Goal: Book appointment/travel/reservation

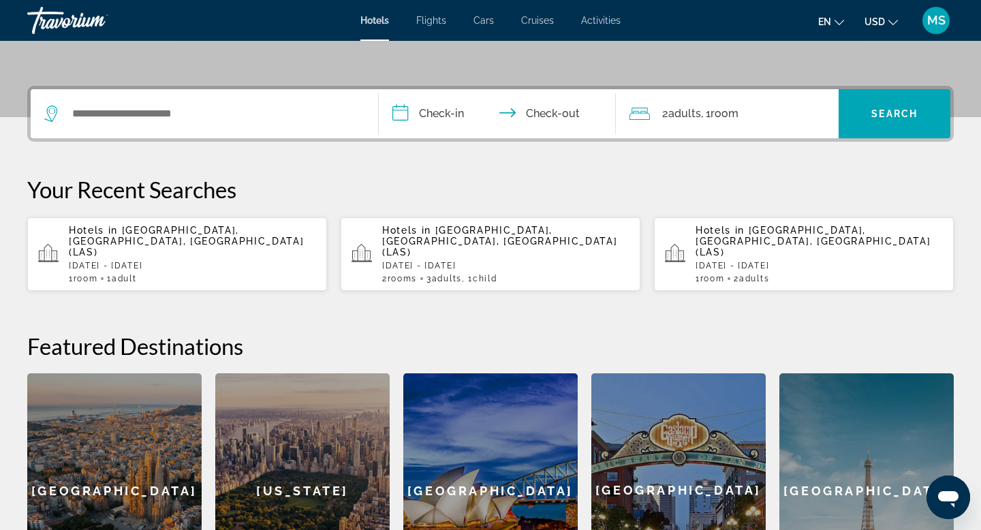
scroll to position [275, 0]
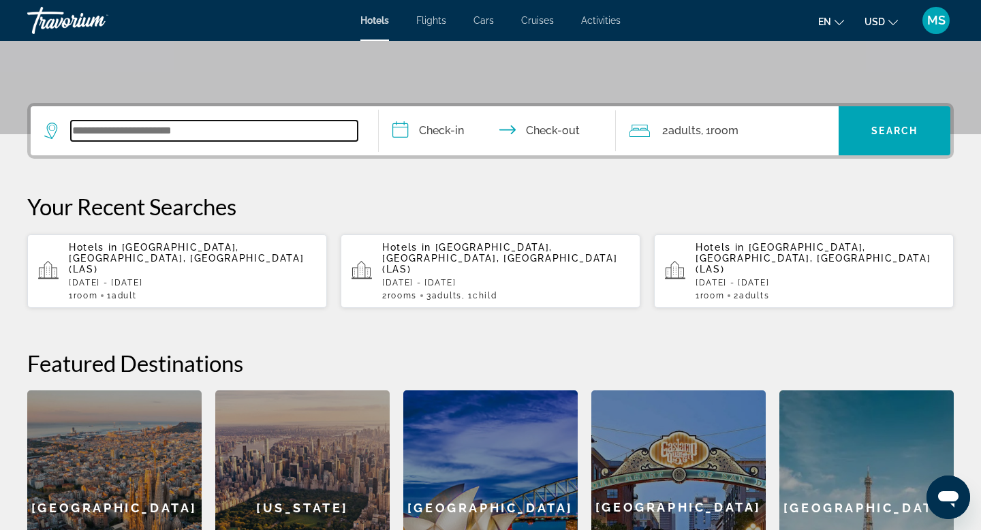
click at [149, 136] on input "Search widget" at bounding box center [214, 131] width 287 height 20
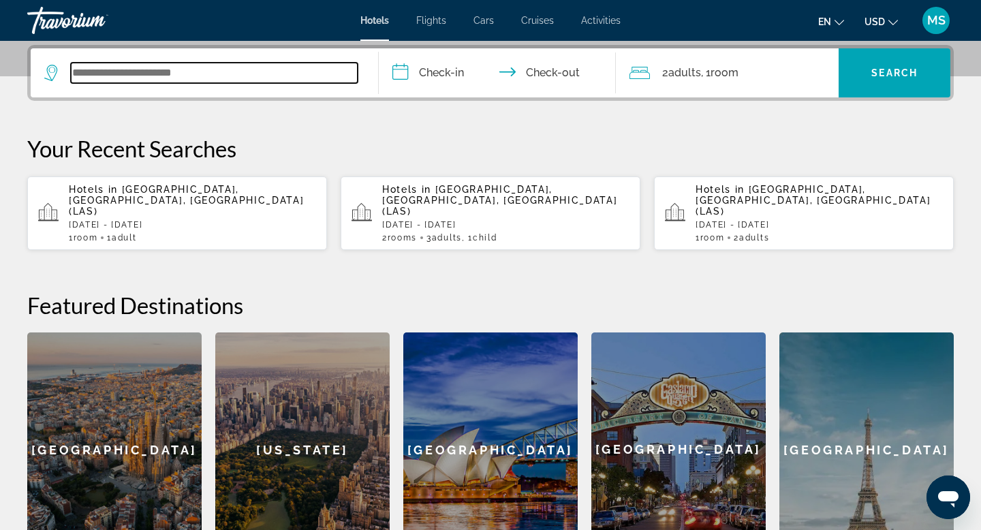
scroll to position [333, 0]
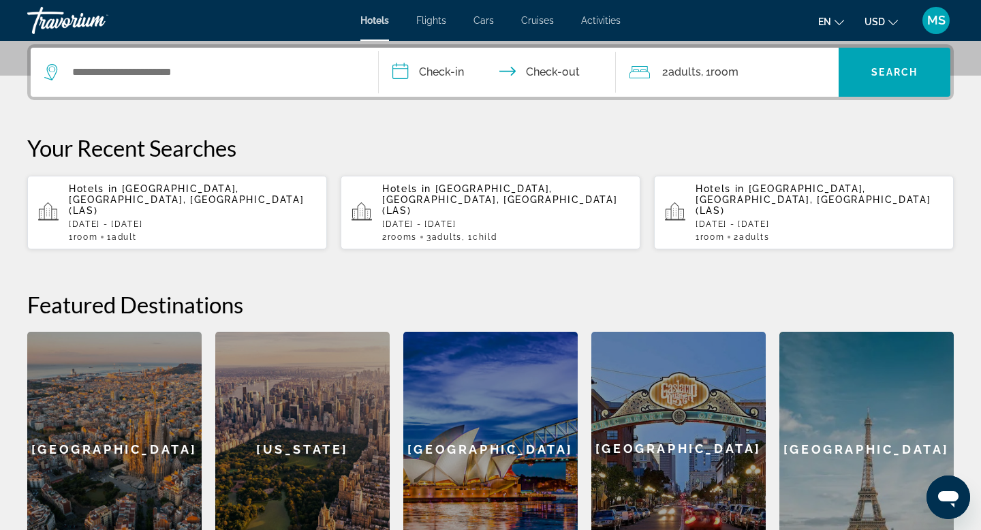
click at [114, 219] on p "Sun, 26 Oct - Mon, 27 Oct" at bounding box center [192, 224] width 247 height 10
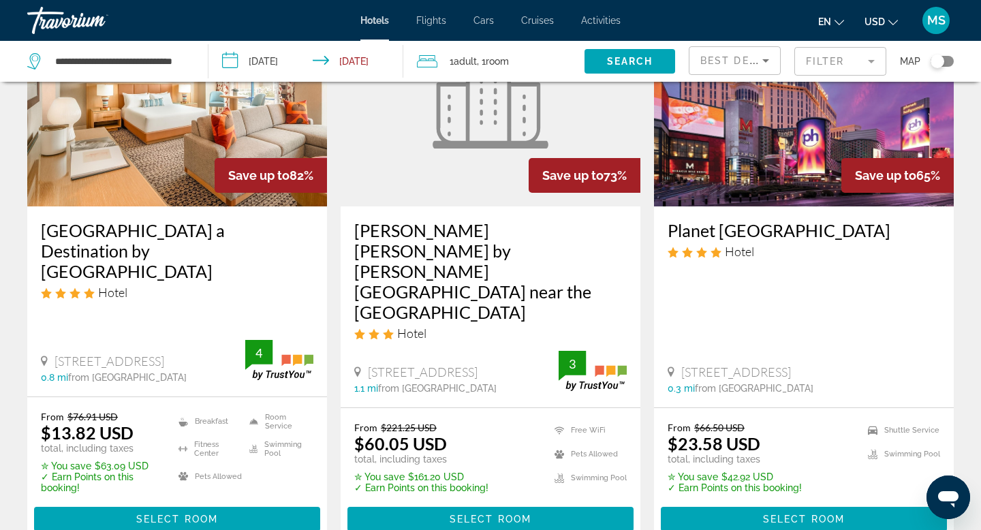
scroll to position [143, 0]
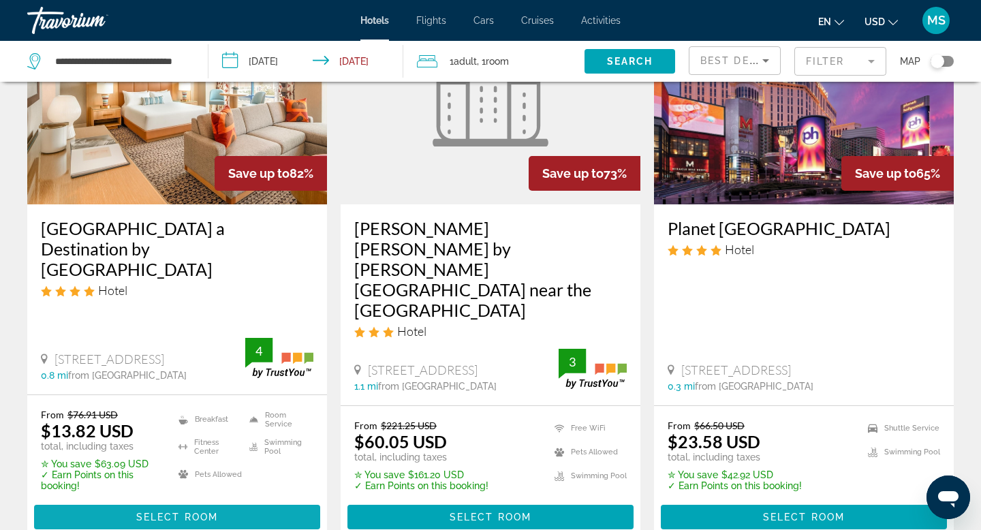
click at [127, 501] on span "Main content" at bounding box center [177, 517] width 286 height 33
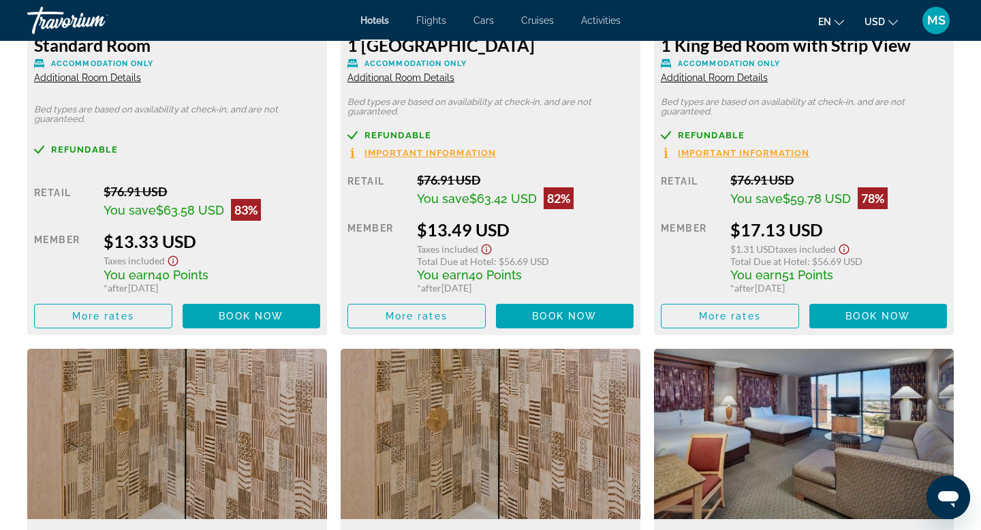
scroll to position [2086, 0]
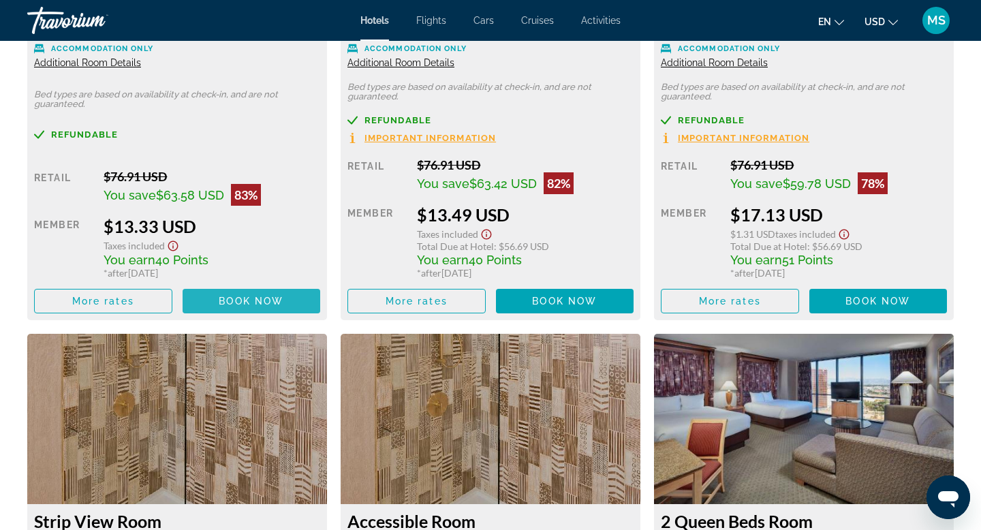
click at [213, 304] on span "Main content" at bounding box center [252, 301] width 138 height 33
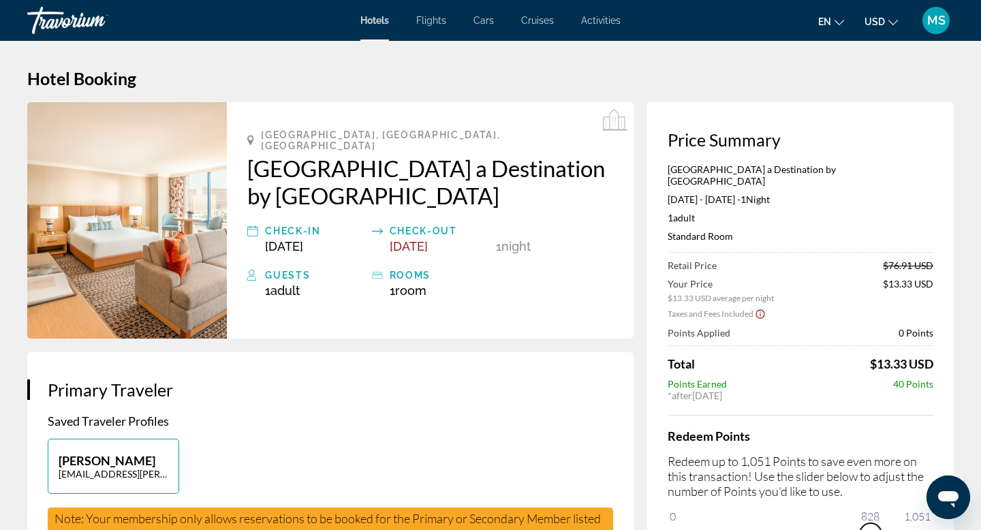
drag, startPoint x: 673, startPoint y: 512, endPoint x: 889, endPoint y: 512, distance: 216.7
click at [882, 523] on span "ngx-slider" at bounding box center [871, 534] width 22 height 22
drag, startPoint x: 882, startPoint y: 522, endPoint x: 964, endPoint y: 527, distance: 81.9
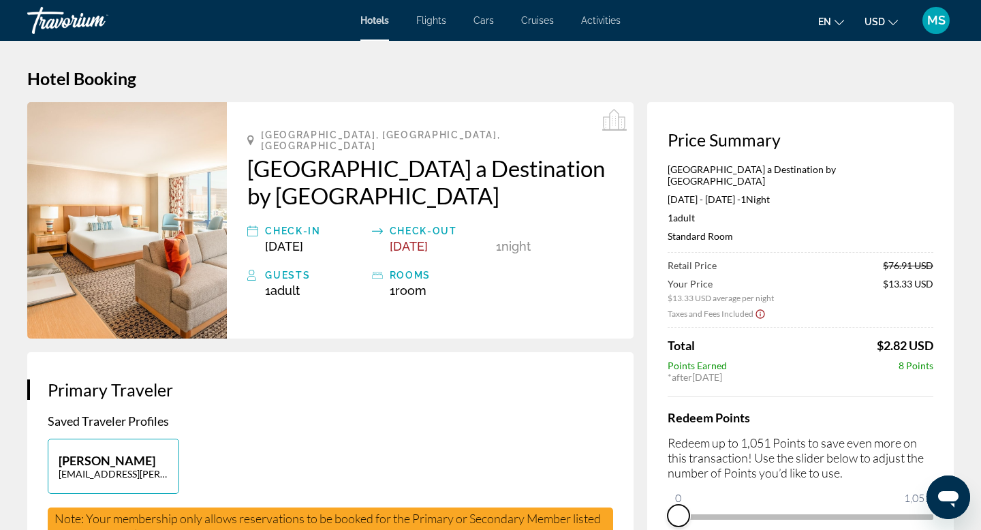
drag, startPoint x: 914, startPoint y: 517, endPoint x: 576, endPoint y: 529, distance: 338.2
click at [479, 20] on span "Cars" at bounding box center [484, 20] width 20 height 11
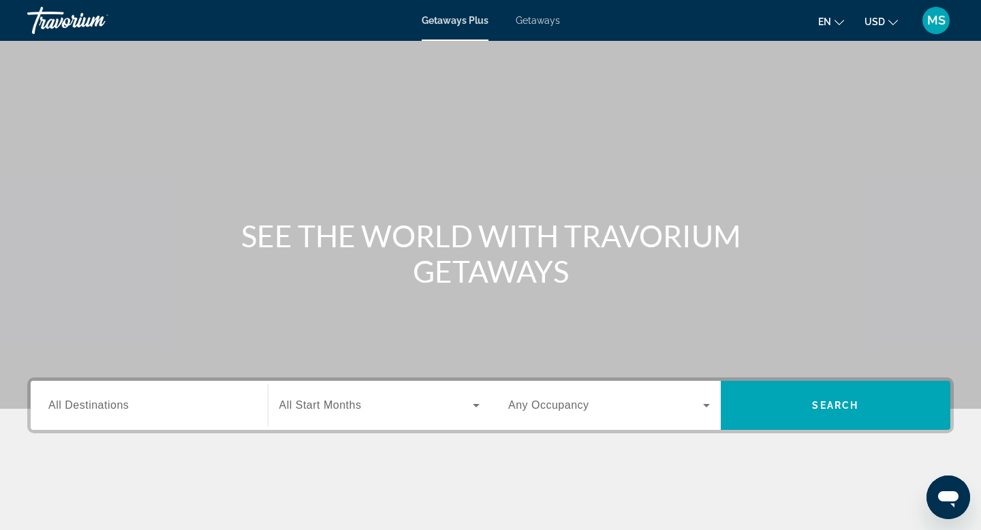
click at [539, 21] on span "Getaways" at bounding box center [538, 20] width 44 height 11
click at [168, 417] on div "Search widget" at bounding box center [149, 405] width 202 height 39
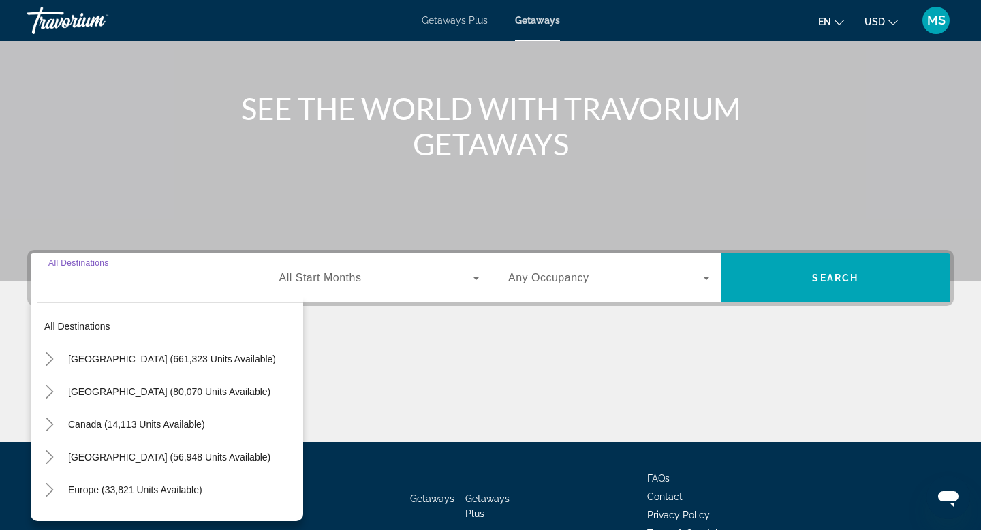
scroll to position [206, 0]
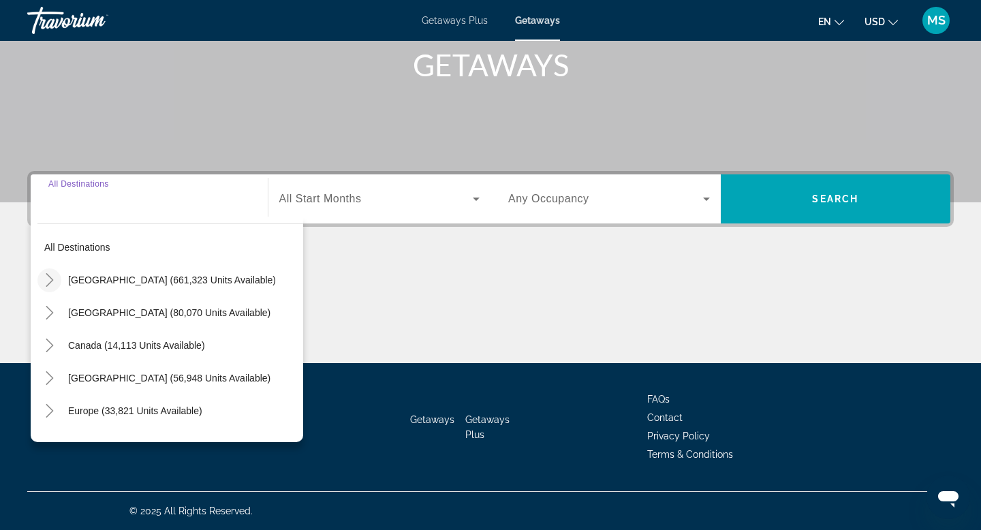
click at [47, 283] on icon "Toggle United States (661,323 units available)" at bounding box center [50, 280] width 14 height 14
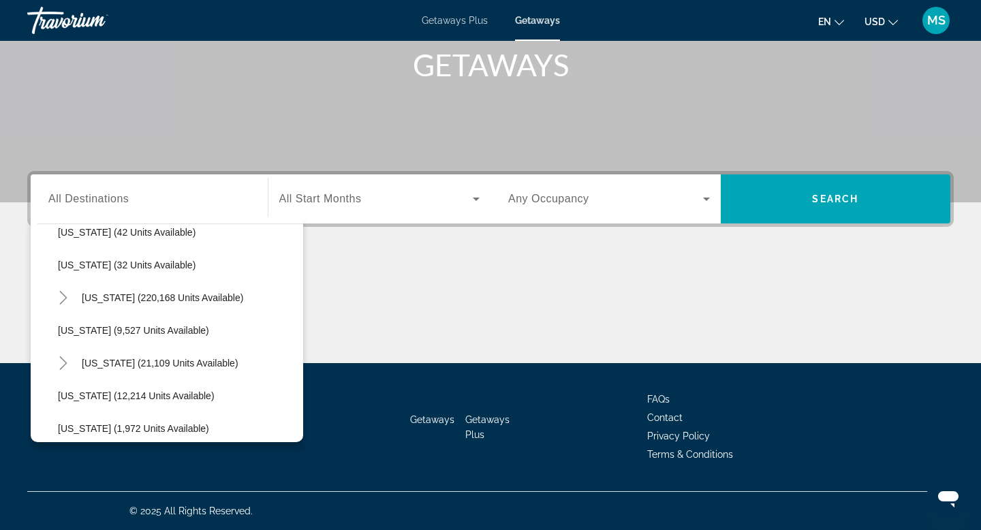
scroll to position [241, 0]
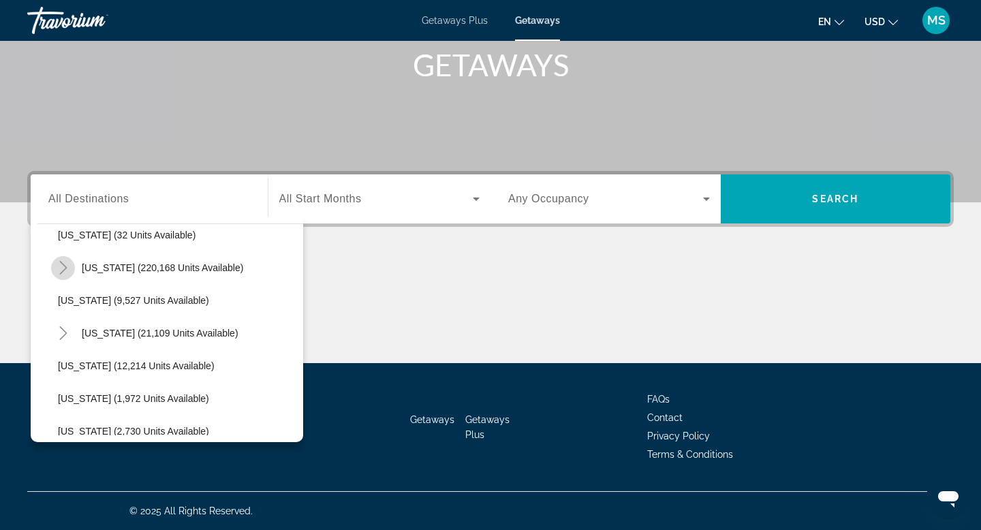
click at [62, 268] on icon "Toggle Florida (220,168 units available)" at bounding box center [64, 268] width 14 height 14
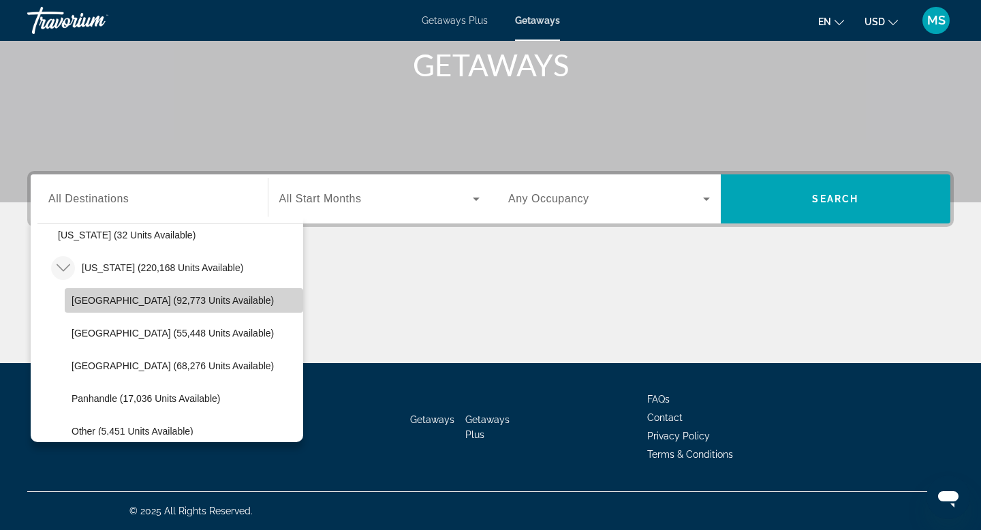
click at [101, 303] on span "[GEOGRAPHIC_DATA] (92,773 units available)" at bounding box center [173, 300] width 202 height 11
type input "**********"
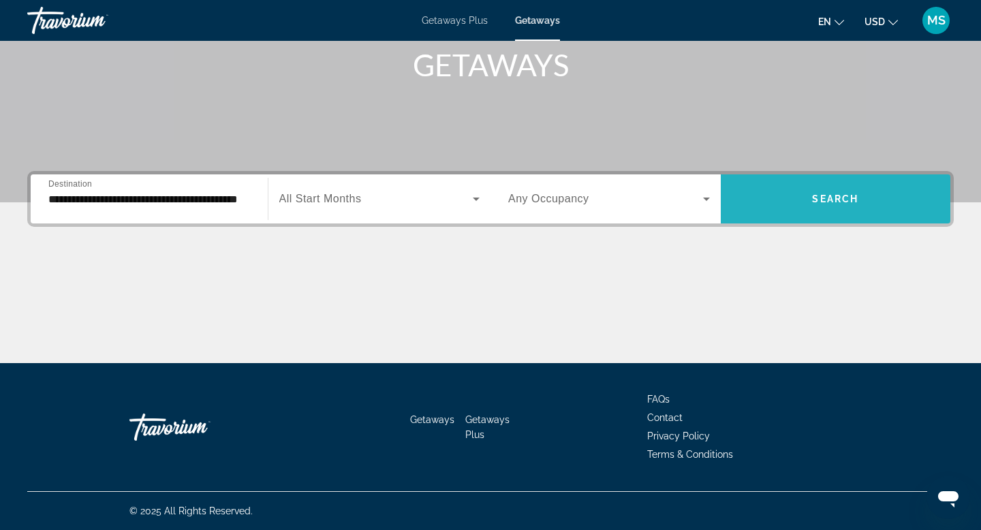
click at [799, 205] on span "Search widget" at bounding box center [836, 199] width 230 height 33
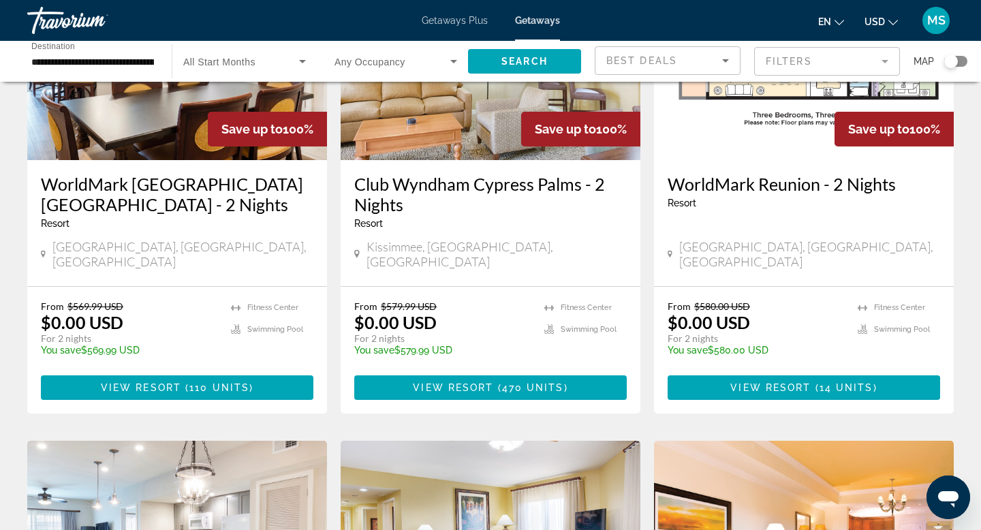
scroll to position [201, 0]
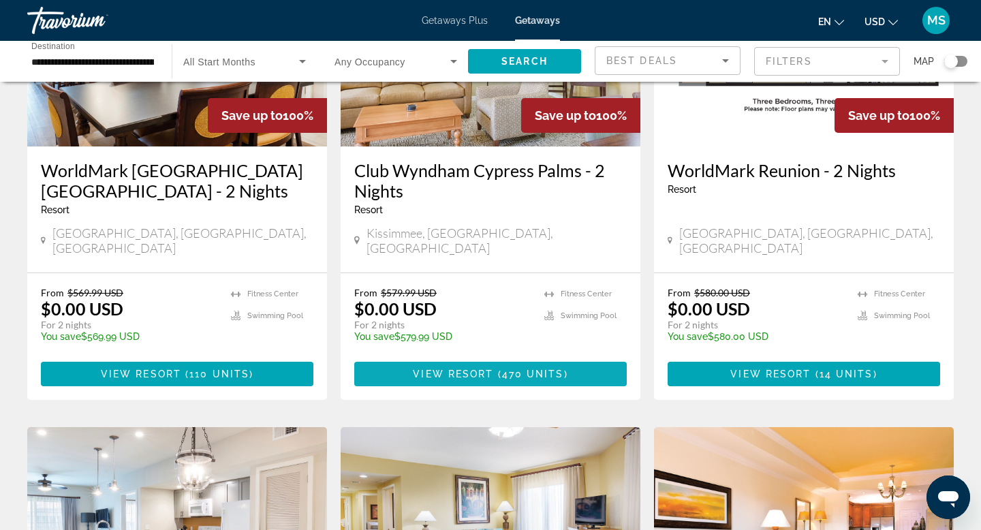
click at [467, 369] on span "View Resort" at bounding box center [453, 374] width 80 height 11
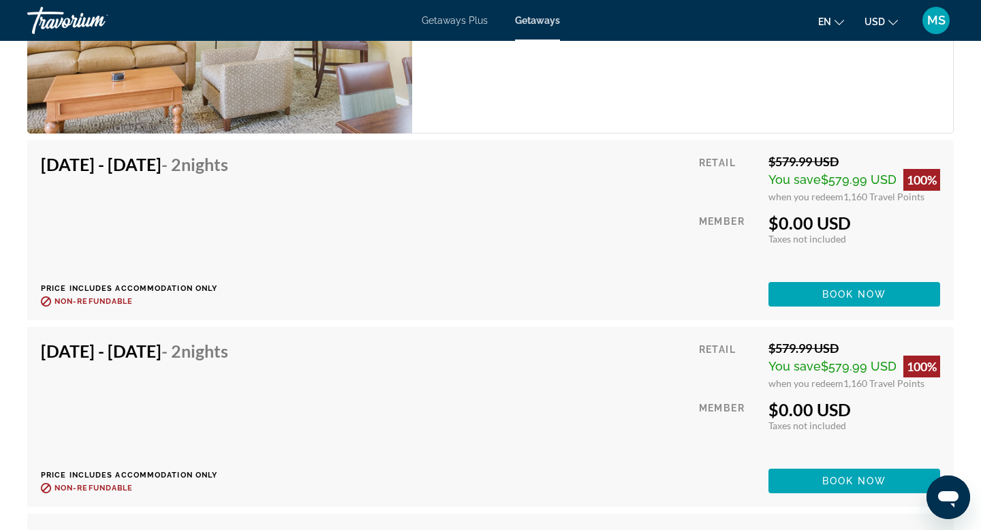
scroll to position [2795, 0]
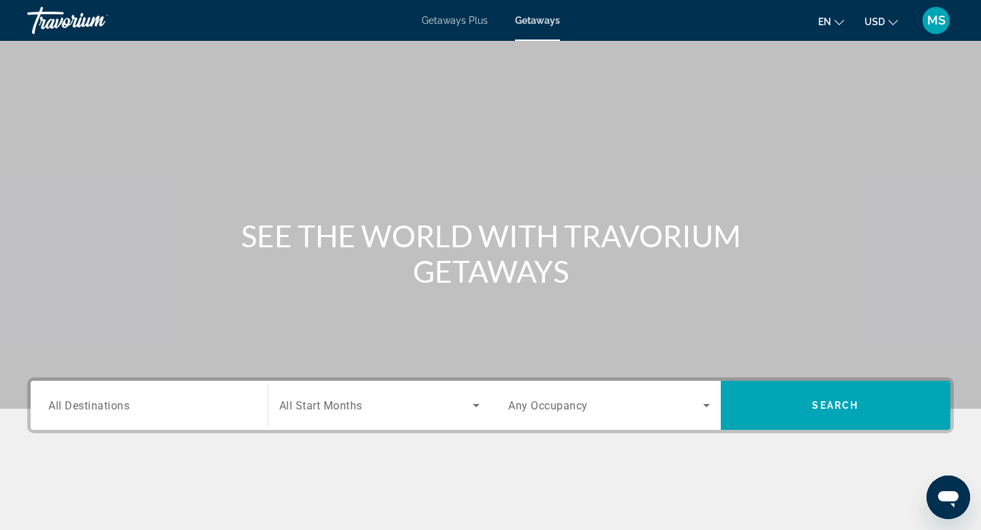
click at [123, 409] on span "All Destinations" at bounding box center [88, 405] width 81 height 13
click at [123, 409] on input "Destination All Destinations" at bounding box center [149, 406] width 202 height 16
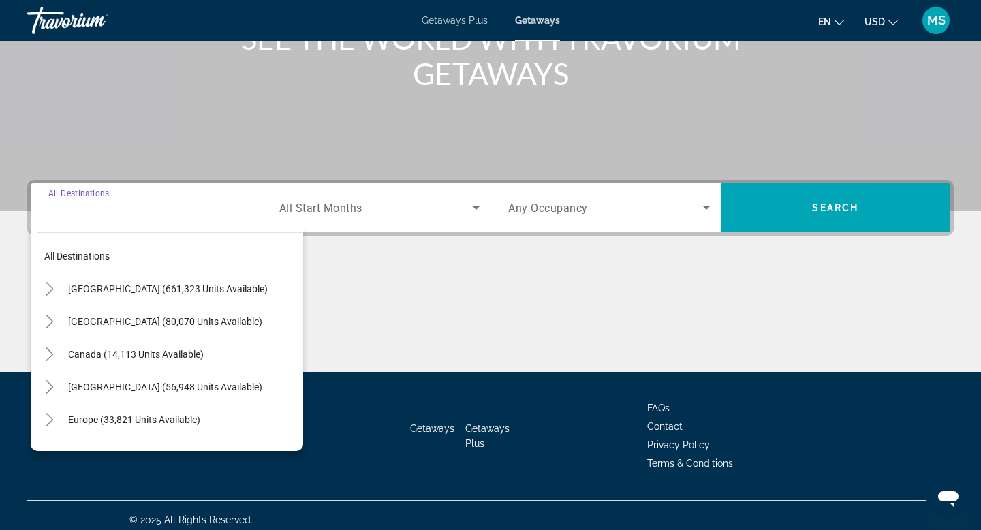
scroll to position [206, 0]
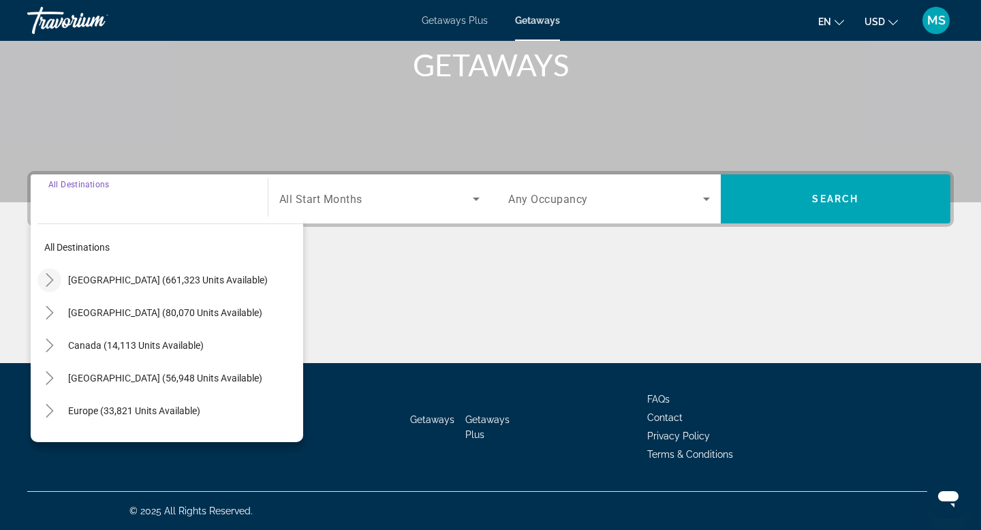
click at [46, 281] on icon "Toggle United States (661,323 units available)" at bounding box center [50, 280] width 14 height 14
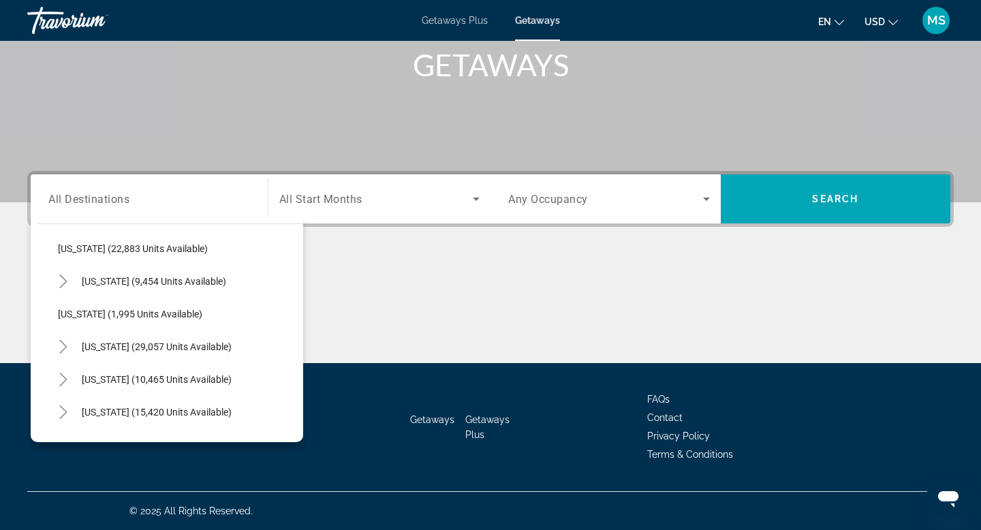
scroll to position [1085, 0]
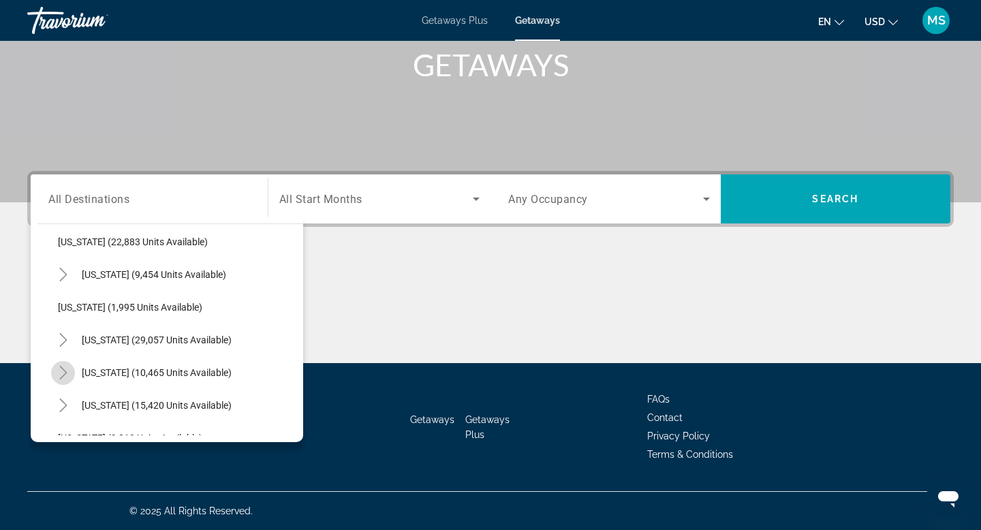
click at [62, 374] on icon "Toggle Tennessee (10,465 units available)" at bounding box center [64, 373] width 14 height 14
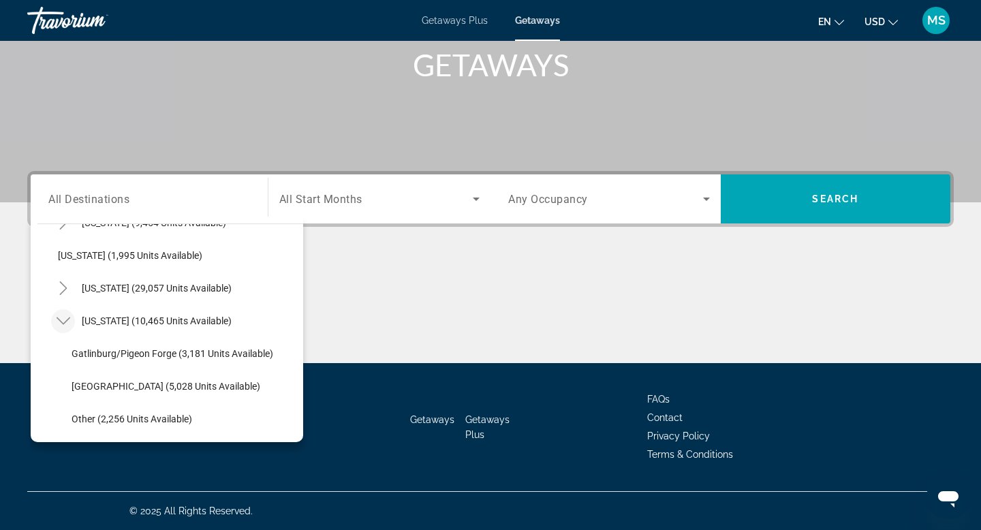
scroll to position [1137, 0]
click at [85, 354] on span "Gatlinburg/Pigeon Forge (3,181 units available)" at bounding box center [173, 352] width 202 height 11
type input "**********"
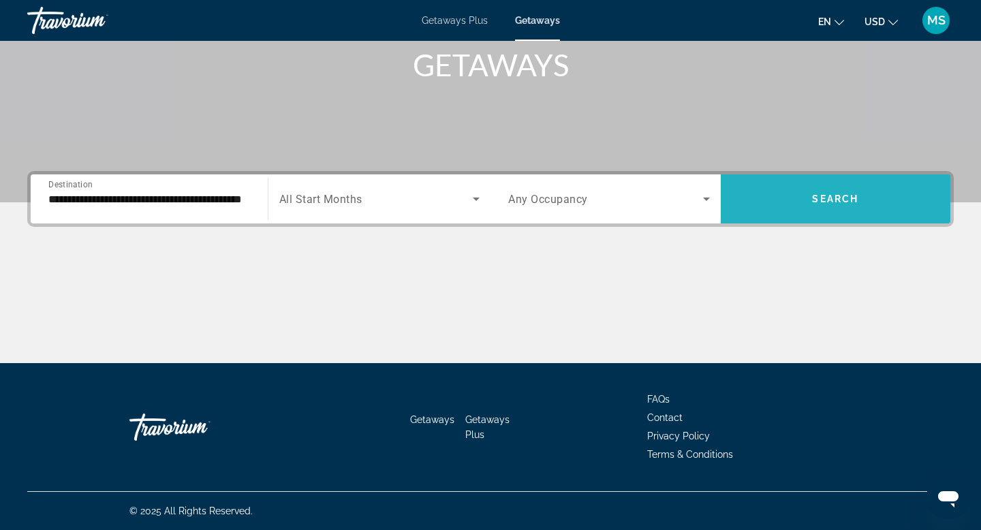
click at [838, 195] on span "Search" at bounding box center [835, 199] width 46 height 11
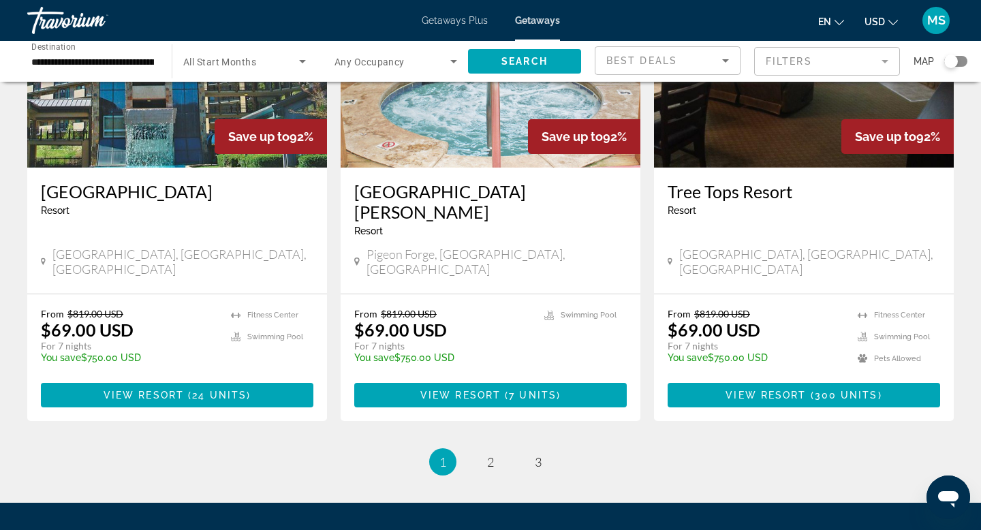
scroll to position [1715, 0]
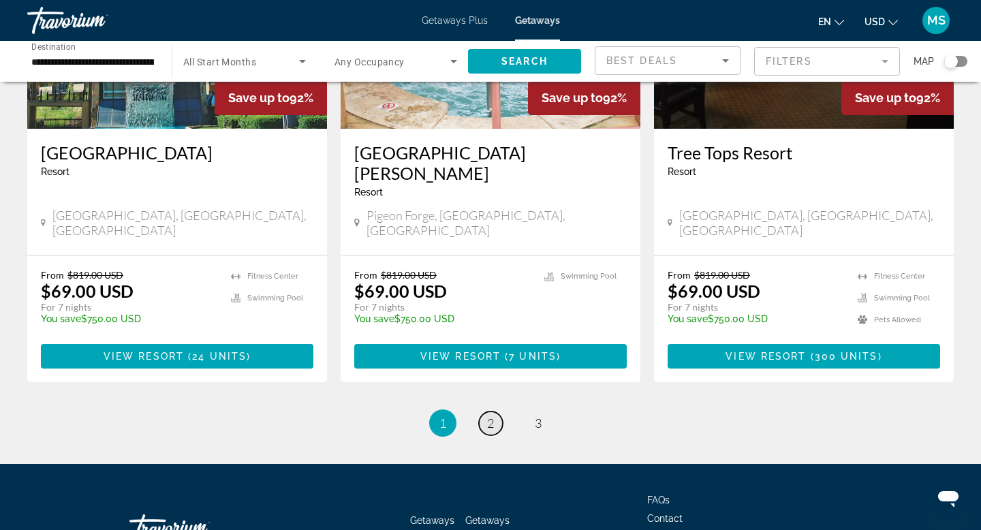
click at [489, 416] on span "2" at bounding box center [490, 423] width 7 height 15
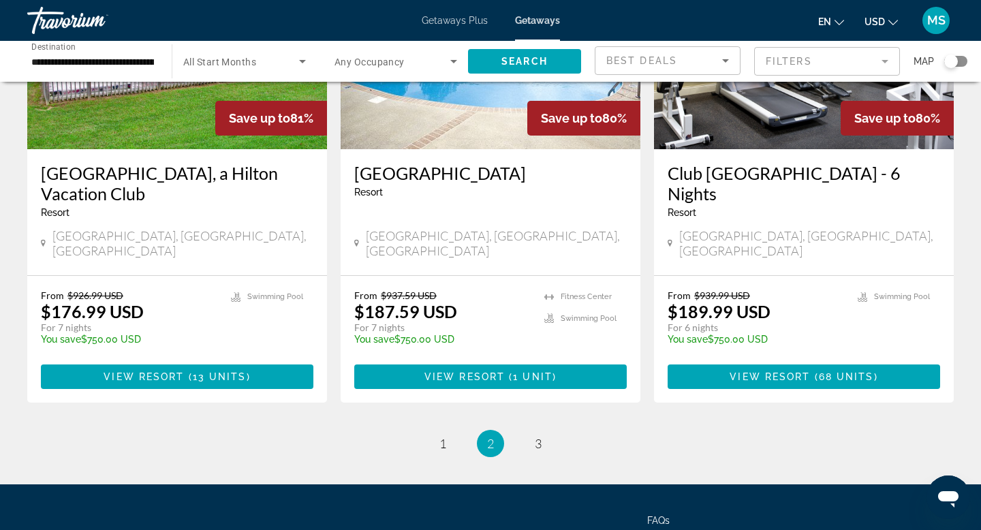
scroll to position [1716, 0]
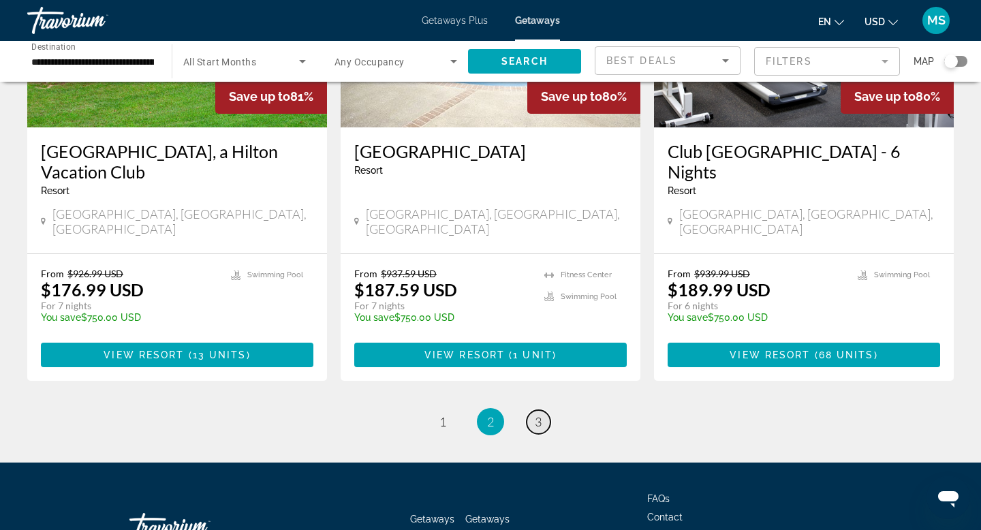
click at [539, 414] on span "3" at bounding box center [538, 421] width 7 height 15
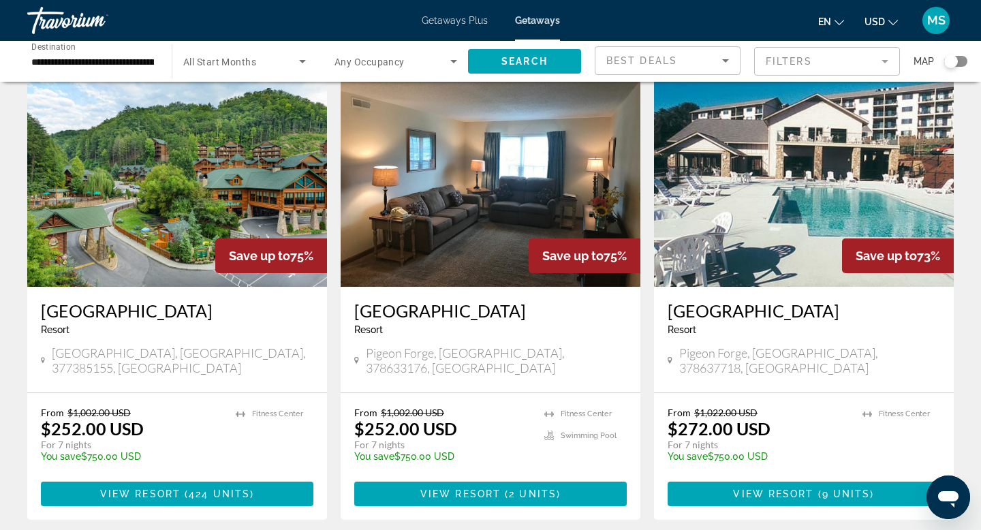
scroll to position [562, 0]
